Goal: Task Accomplishment & Management: Manage account settings

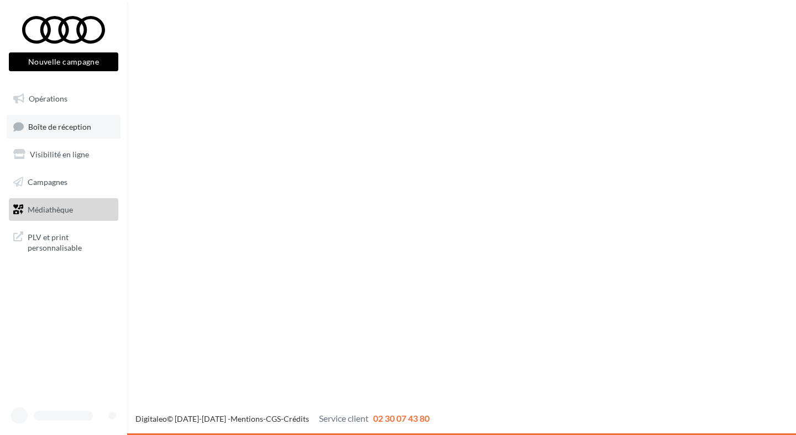
click at [88, 137] on link "Boîte de réception" at bounding box center [64, 127] width 114 height 24
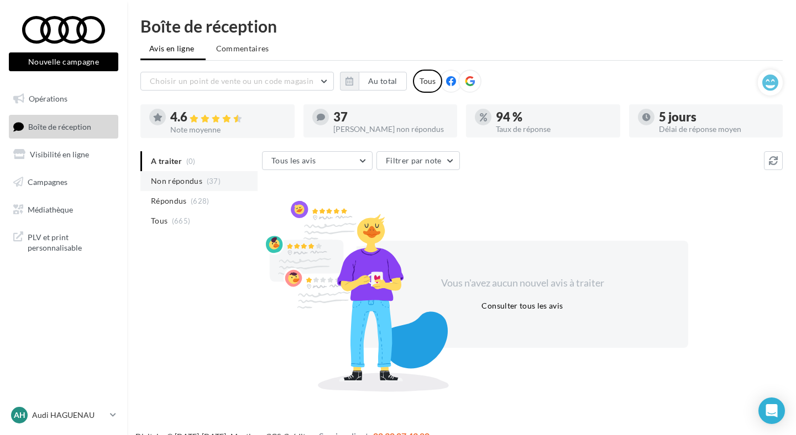
click at [194, 174] on li "Non répondus (37)" at bounding box center [198, 181] width 117 height 20
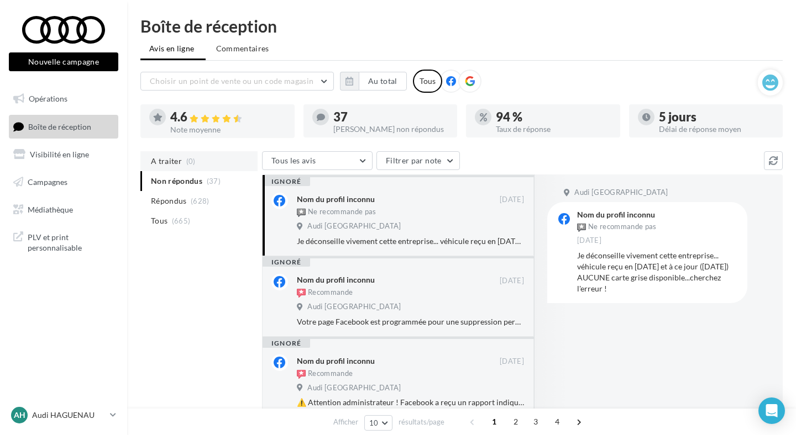
click at [198, 165] on li "A traiter (0)" at bounding box center [198, 161] width 117 height 20
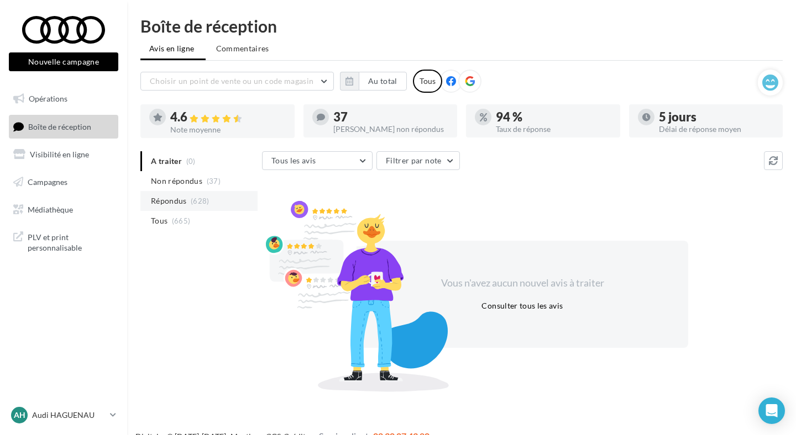
click at [215, 206] on li "Répondus (628)" at bounding box center [198, 201] width 117 height 20
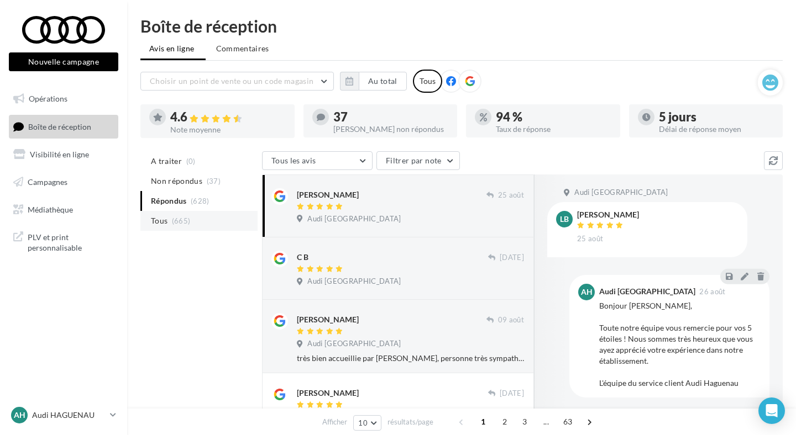
click at [210, 218] on li "Tous (665)" at bounding box center [198, 221] width 117 height 20
click at [67, 410] on p "Audi HAGUENAU" at bounding box center [68, 415] width 73 height 11
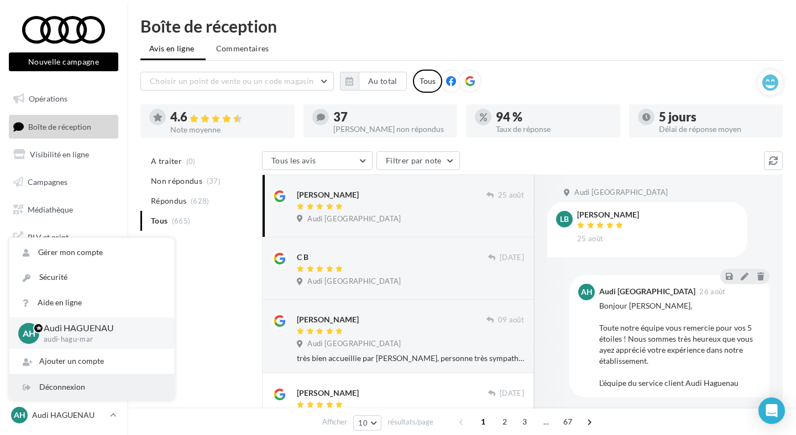
click at [71, 387] on div "Déconnexion" at bounding box center [91, 387] width 165 height 25
